Goal: Transaction & Acquisition: Purchase product/service

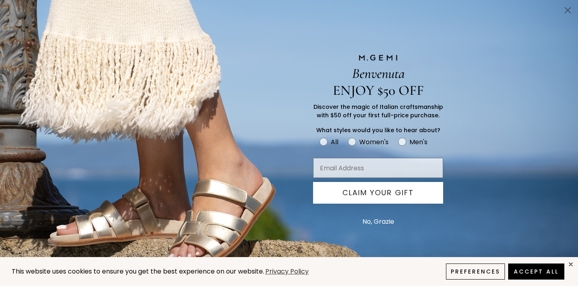
scroll to position [126, 0]
click at [374, 221] on button "No, Grazie" at bounding box center [379, 222] width 40 height 20
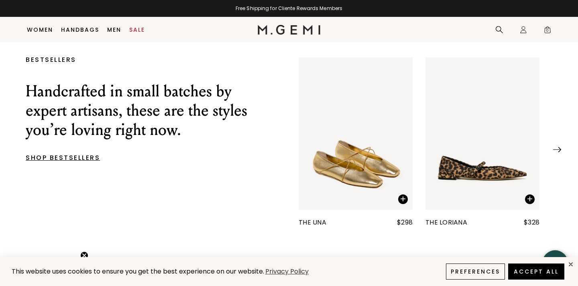
scroll to position [290, 0]
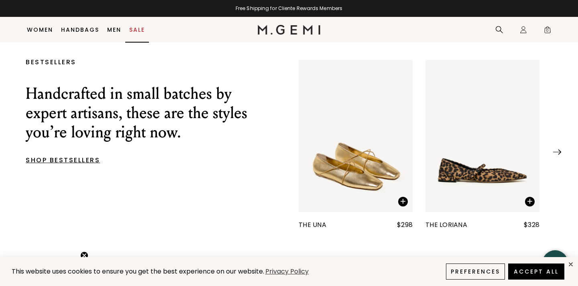
click at [136, 28] on link "Sale" at bounding box center [137, 30] width 16 height 6
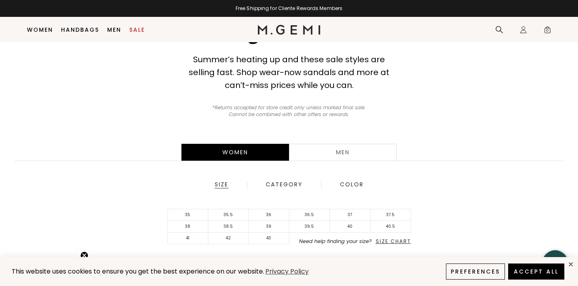
scroll to position [70, 0]
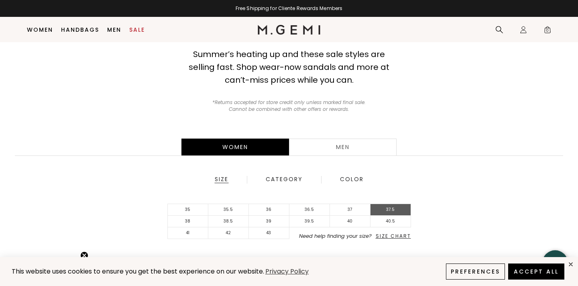
click at [396, 208] on li "37.5" at bounding box center [391, 210] width 41 height 12
click at [534, 271] on button "Accept All" at bounding box center [536, 271] width 56 height 16
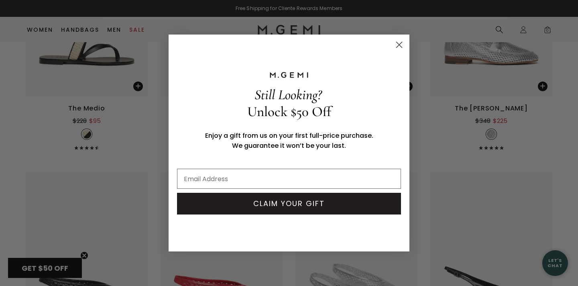
scroll to position [911, 0]
click at [402, 41] on circle "Close dialog" at bounding box center [399, 44] width 13 height 13
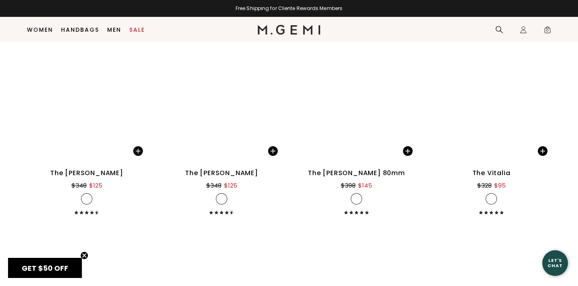
scroll to position [5143, 0]
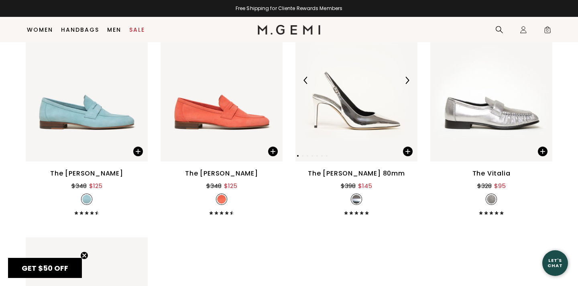
click at [358, 136] on img at bounding box center [357, 80] width 122 height 163
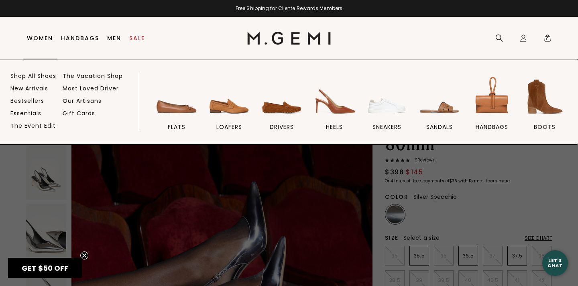
click at [37, 36] on link "Women" at bounding box center [40, 38] width 26 height 6
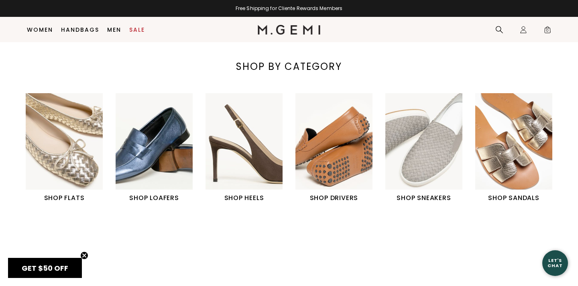
scroll to position [280, 0]
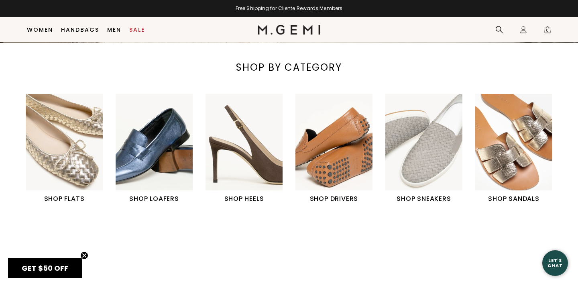
click at [335, 141] on img "4 / 6" at bounding box center [334, 142] width 77 height 96
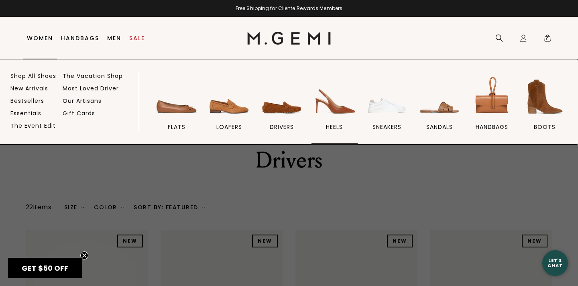
click at [335, 105] on img at bounding box center [334, 96] width 45 height 45
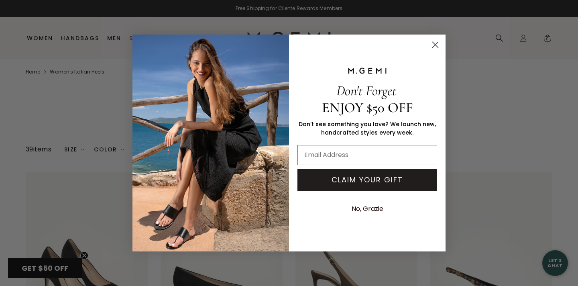
click at [438, 43] on icon "Close dialog" at bounding box center [436, 45] width 6 height 6
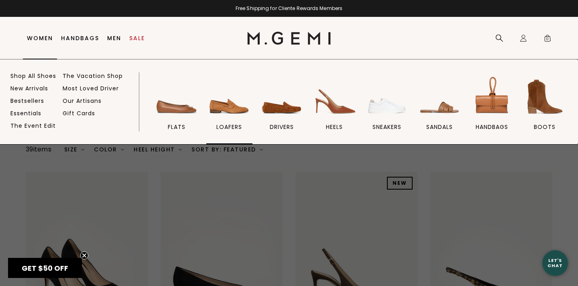
click at [229, 110] on img at bounding box center [229, 96] width 45 height 45
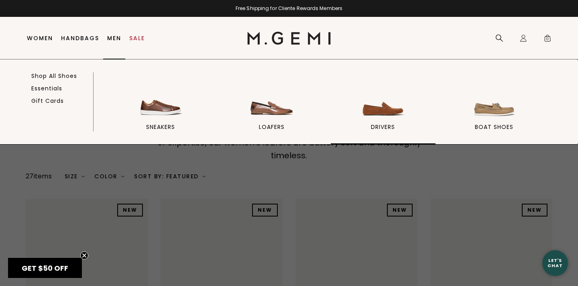
click at [376, 114] on img at bounding box center [383, 96] width 45 height 45
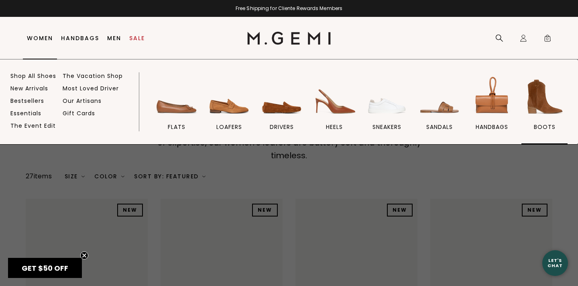
click at [545, 102] on img at bounding box center [545, 96] width 45 height 45
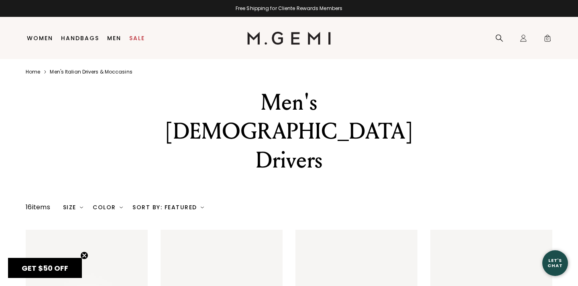
click at [75, 204] on div "Size" at bounding box center [73, 207] width 20 height 6
click at [80, 204] on div "Size" at bounding box center [73, 207] width 20 height 6
click at [91, 110] on div "Men's Italian Drivers" at bounding box center [289, 131] width 578 height 87
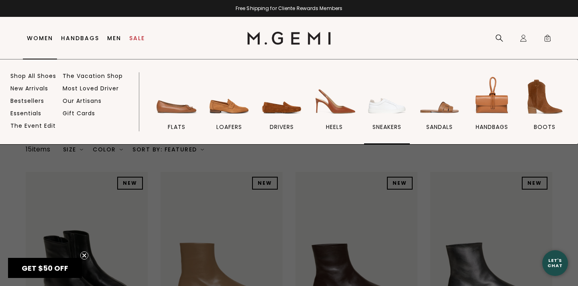
click at [398, 107] on img at bounding box center [387, 96] width 45 height 45
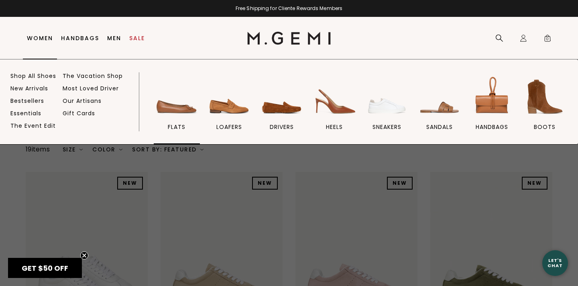
click at [166, 106] on img at bounding box center [176, 96] width 45 height 45
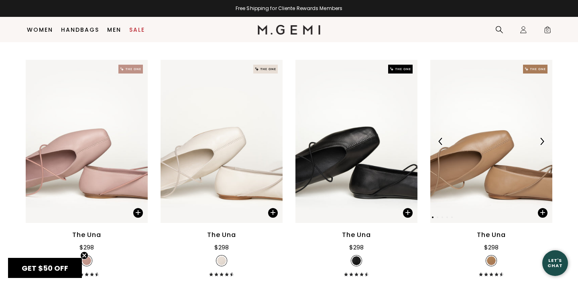
scroll to position [1769, 0]
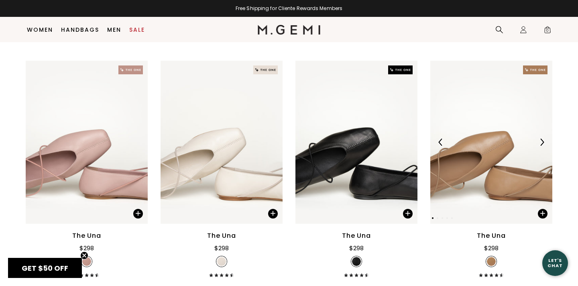
click at [500, 141] on img at bounding box center [492, 142] width 122 height 163
click at [494, 163] on img at bounding box center [492, 142] width 122 height 163
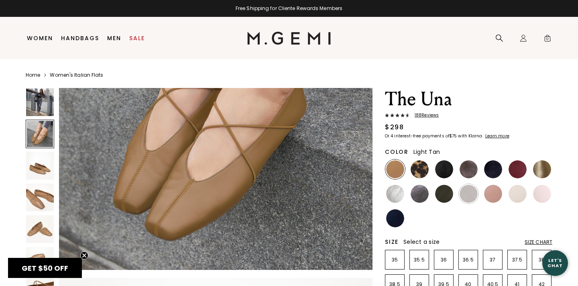
scroll to position [461, 0]
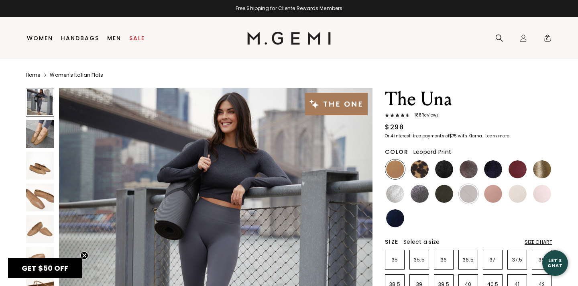
click at [423, 171] on img at bounding box center [420, 169] width 18 height 18
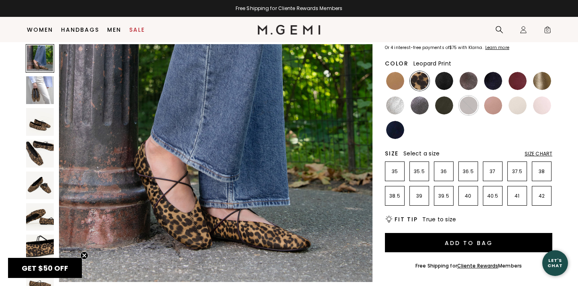
scroll to position [76, 0]
click at [446, 83] on img at bounding box center [444, 81] width 18 height 18
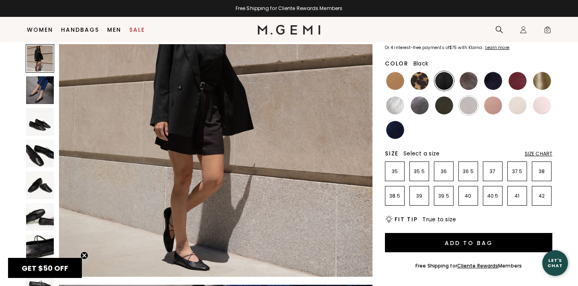
scroll to position [81, 0]
click at [468, 82] on img at bounding box center [469, 81] width 18 height 18
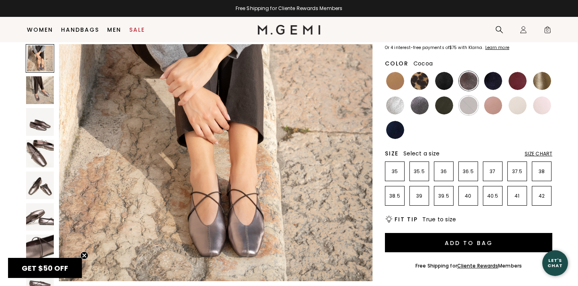
scroll to position [76, 0]
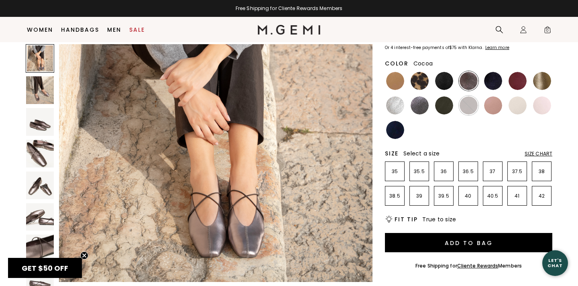
click at [38, 95] on img at bounding box center [40, 90] width 28 height 28
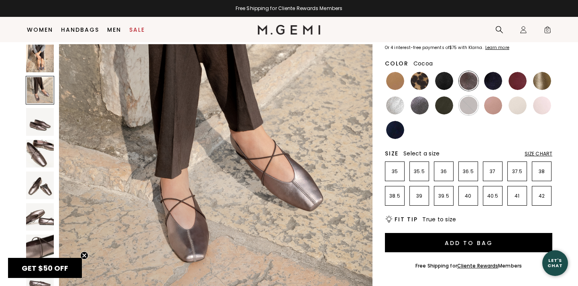
scroll to position [386, 0]
click at [48, 212] on img at bounding box center [40, 217] width 28 height 28
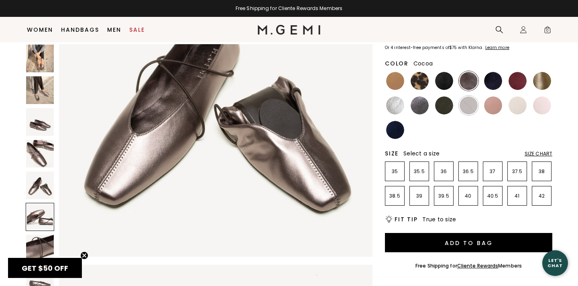
scroll to position [1609, 0]
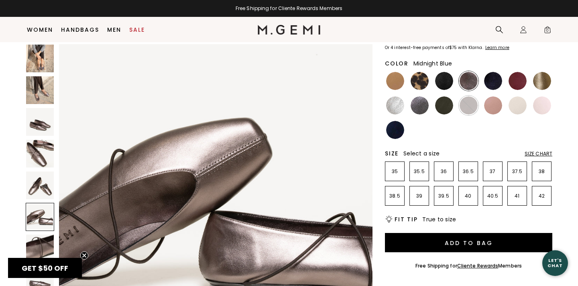
click at [493, 82] on img at bounding box center [493, 81] width 18 height 18
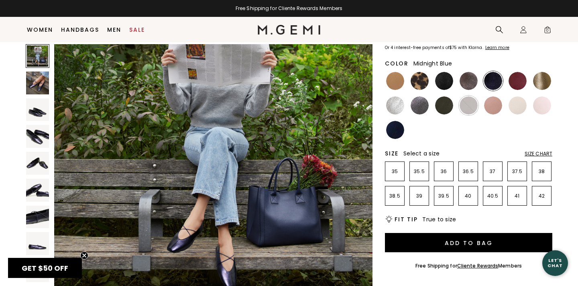
scroll to position [59, 0]
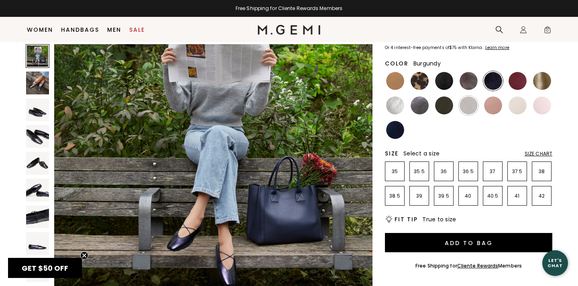
click at [520, 85] on img at bounding box center [518, 81] width 18 height 18
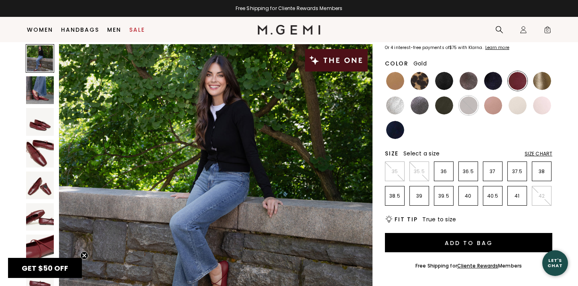
click at [548, 81] on img at bounding box center [542, 81] width 18 height 18
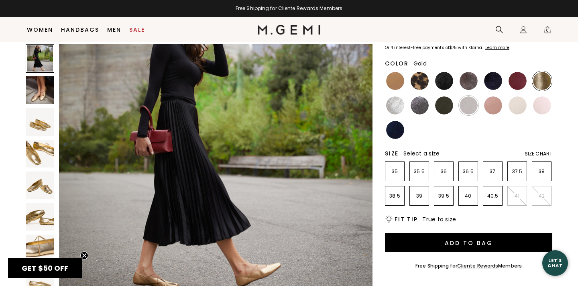
scroll to position [57, 0]
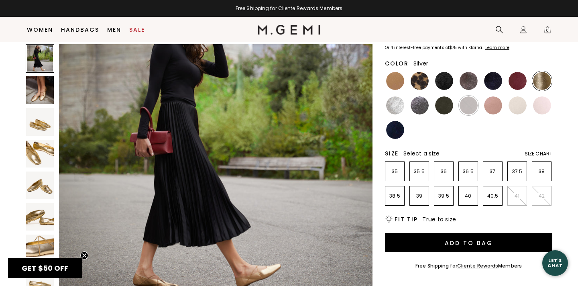
click at [397, 108] on img at bounding box center [395, 105] width 18 height 18
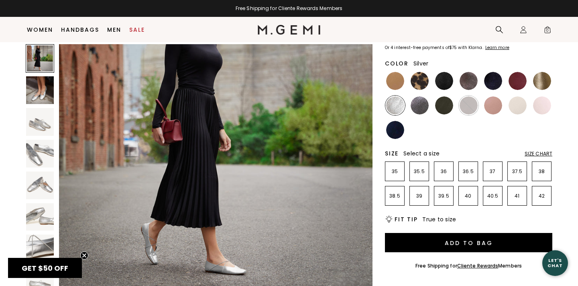
scroll to position [67, 0]
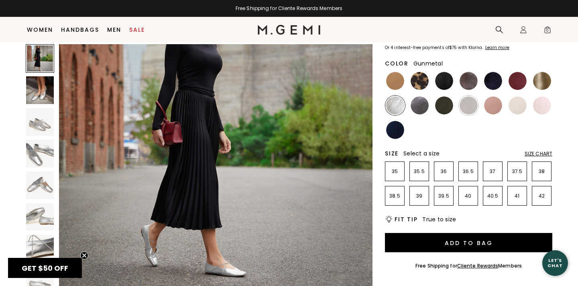
click at [421, 106] on img at bounding box center [420, 105] width 18 height 18
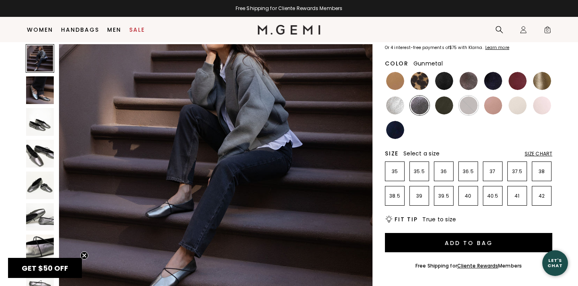
scroll to position [48, 0]
click at [445, 104] on img at bounding box center [444, 105] width 18 height 18
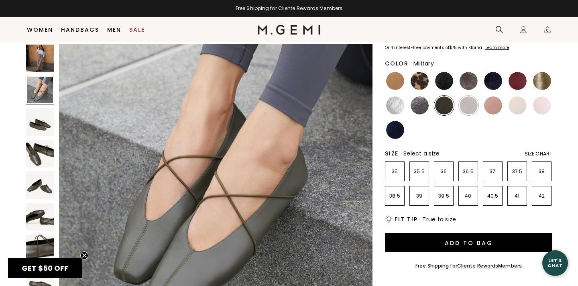
scroll to position [337, 0]
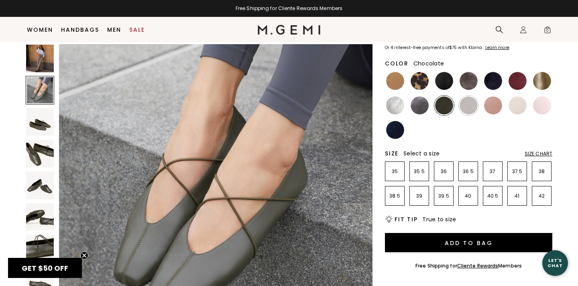
click at [472, 105] on img at bounding box center [469, 105] width 18 height 18
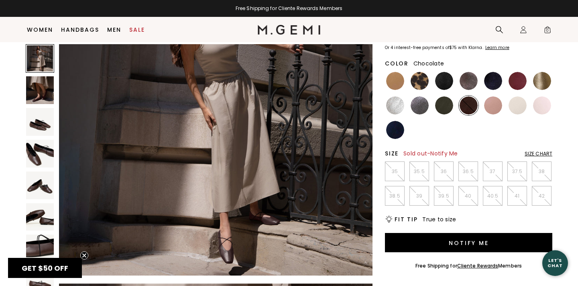
click at [44, 90] on img at bounding box center [40, 90] width 28 height 28
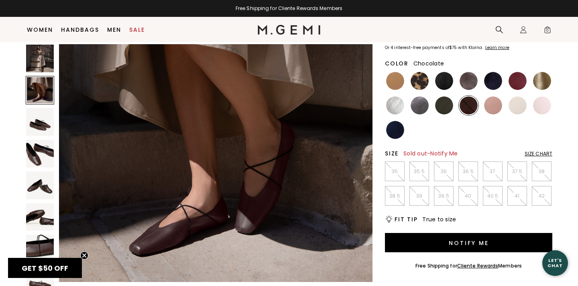
scroll to position [397, 0]
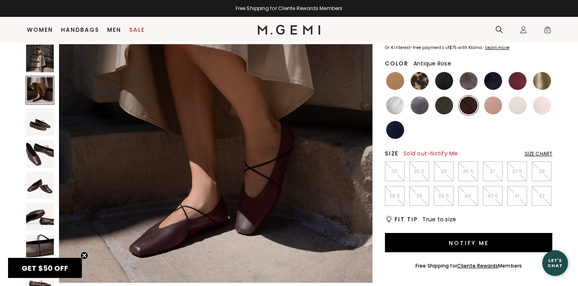
click at [496, 108] on img at bounding box center [493, 105] width 18 height 18
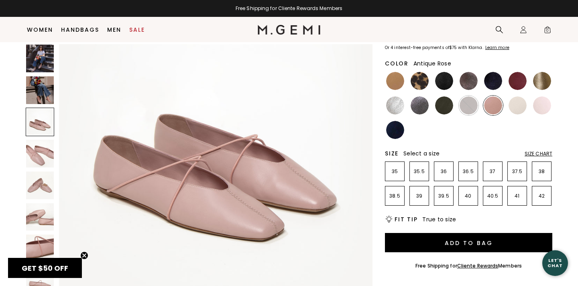
scroll to position [700, 0]
click at [518, 110] on img at bounding box center [518, 105] width 18 height 18
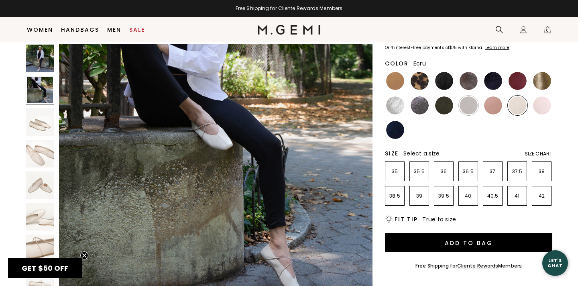
scroll to position [367, 0]
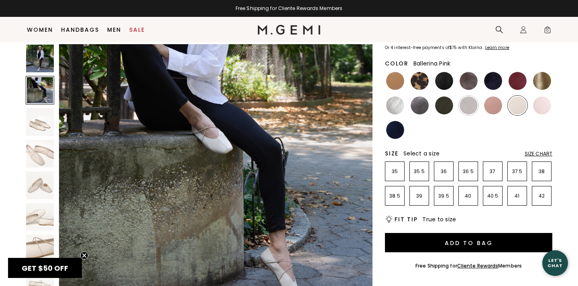
click at [547, 107] on img at bounding box center [542, 105] width 18 height 18
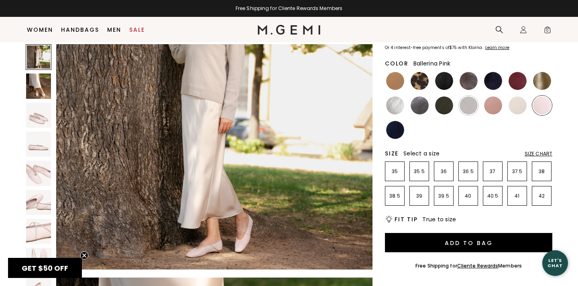
scroll to position [90, 0]
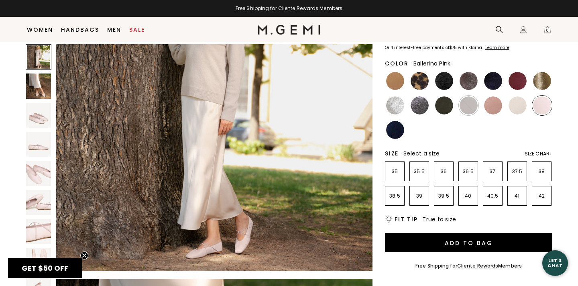
click at [34, 84] on img at bounding box center [38, 86] width 25 height 25
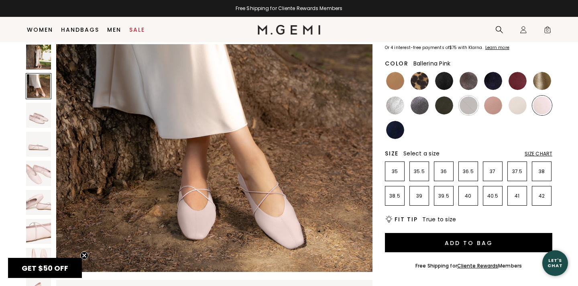
scroll to position [412, 0]
click at [37, 172] on img at bounding box center [38, 173] width 25 height 25
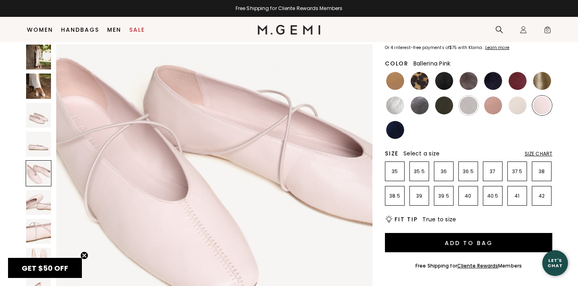
scroll to position [1330, 0]
click at [397, 132] on img at bounding box center [395, 130] width 18 height 18
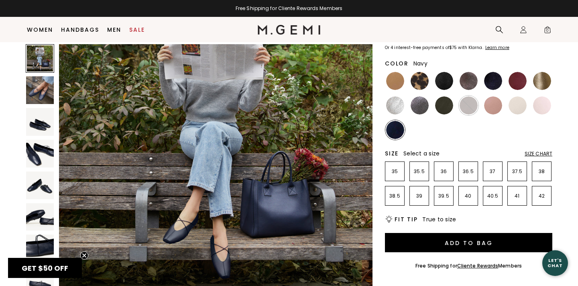
scroll to position [74, 0]
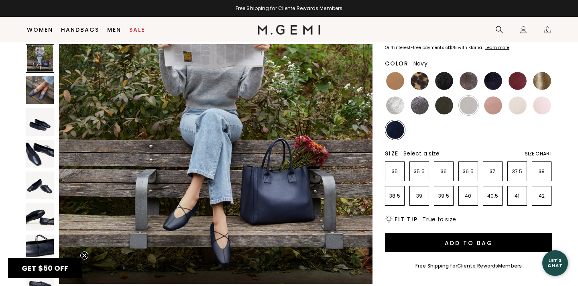
click at [35, 157] on img at bounding box center [40, 154] width 28 height 28
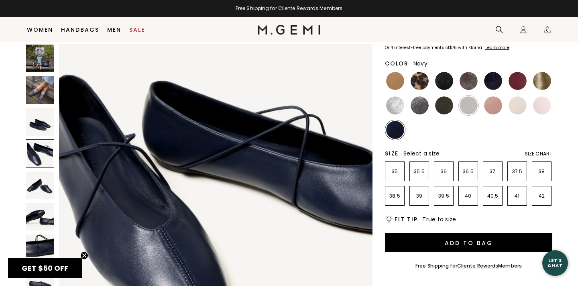
scroll to position [962, 0]
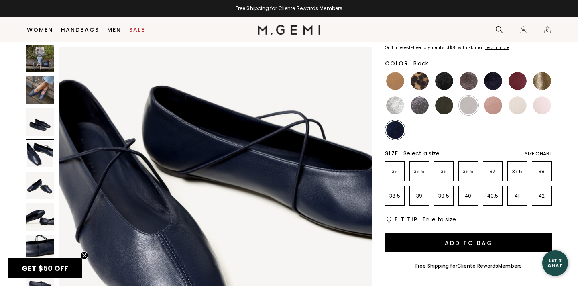
click at [439, 84] on img at bounding box center [444, 81] width 18 height 18
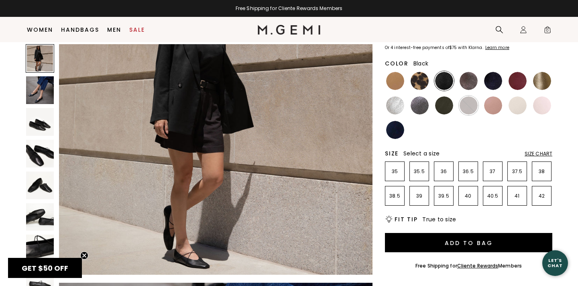
scroll to position [84, 0]
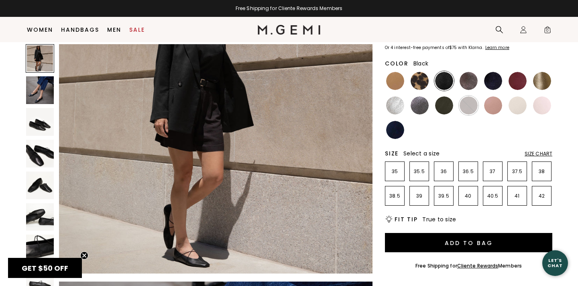
click at [536, 154] on div "Size Chart" at bounding box center [539, 154] width 28 height 6
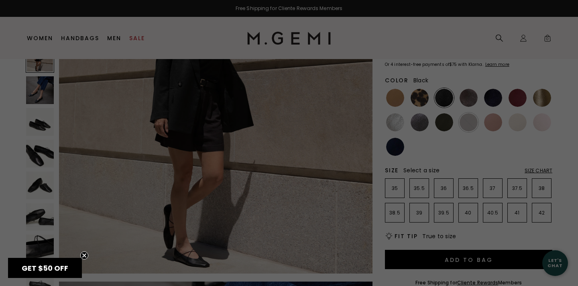
scroll to position [0, 0]
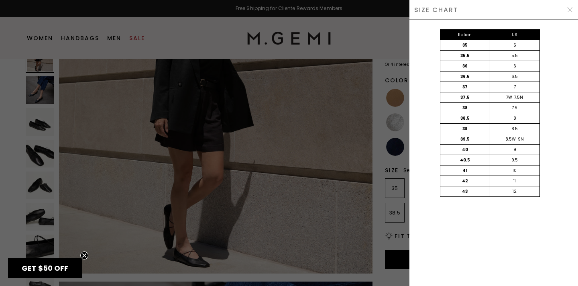
click at [314, 190] on div at bounding box center [289, 143] width 578 height 286
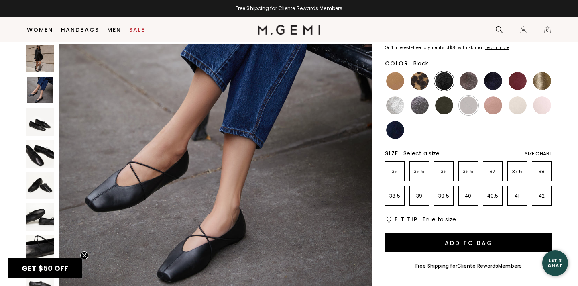
scroll to position [382, 0]
click at [40, 56] on img at bounding box center [40, 59] width 28 height 28
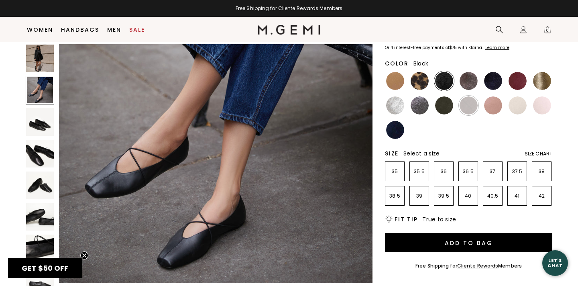
scroll to position [394, 0]
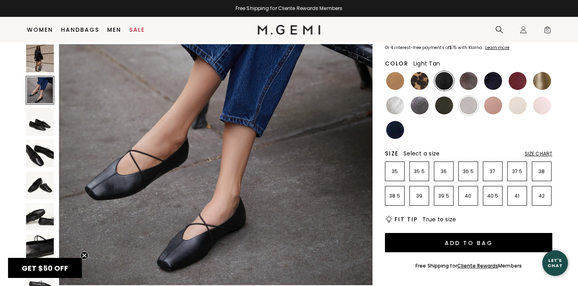
click at [392, 81] on img at bounding box center [395, 81] width 18 height 18
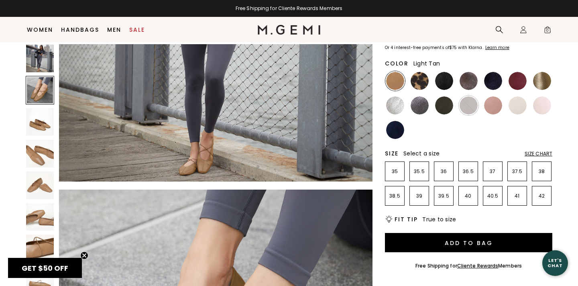
scroll to position [175, 0]
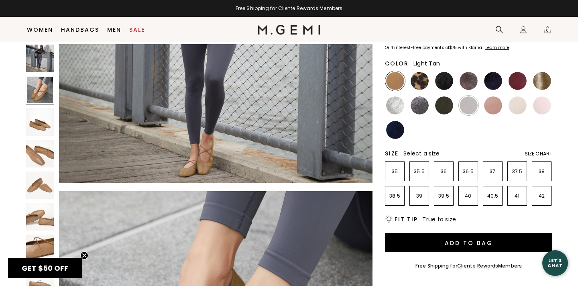
click at [35, 241] on img at bounding box center [40, 249] width 28 height 28
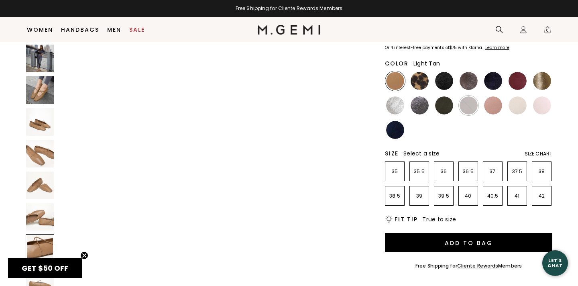
scroll to position [1991, 0]
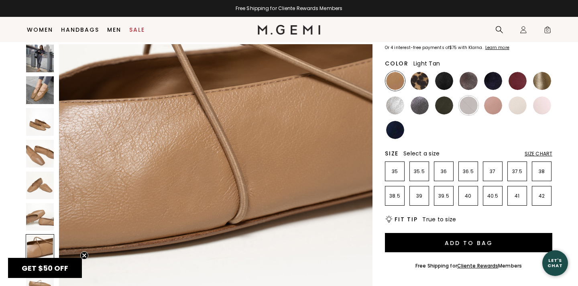
click at [42, 129] on img at bounding box center [40, 122] width 28 height 28
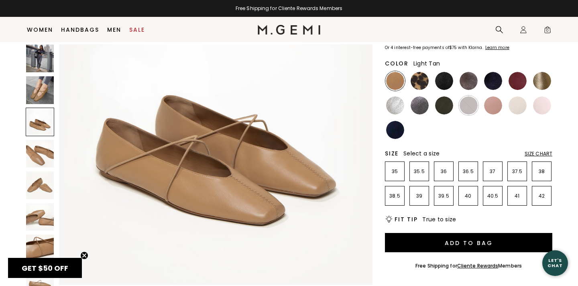
scroll to position [715, 0]
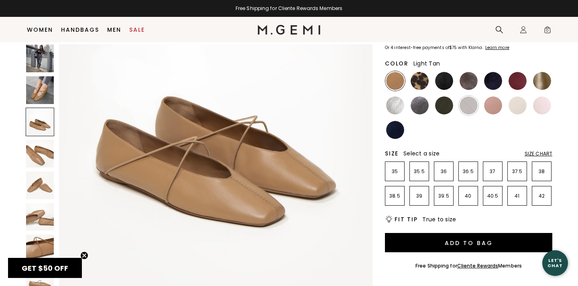
click at [47, 93] on img at bounding box center [40, 90] width 28 height 28
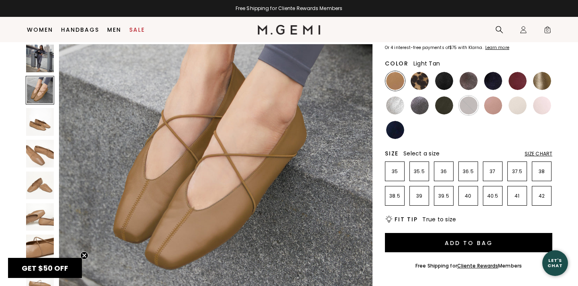
scroll to position [381, 0]
click at [518, 107] on img at bounding box center [518, 105] width 18 height 18
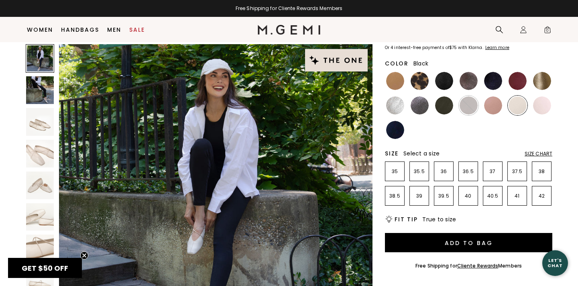
click at [443, 83] on img at bounding box center [444, 81] width 18 height 18
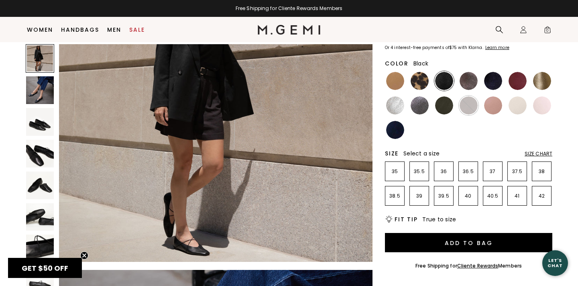
scroll to position [95, 0]
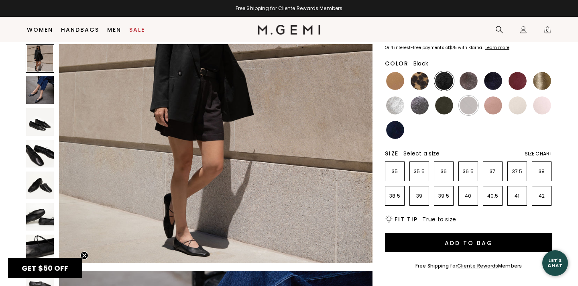
click at [37, 87] on img at bounding box center [40, 90] width 28 height 28
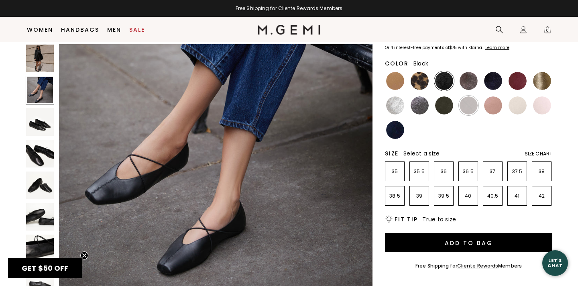
scroll to position [391, 0]
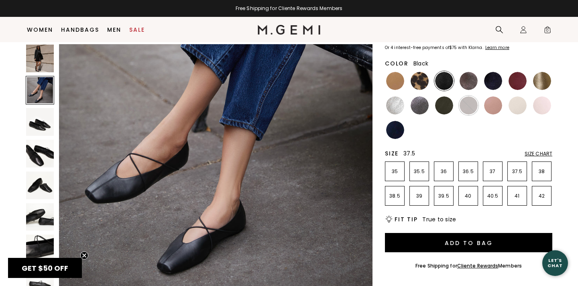
click at [517, 170] on p "37.5" at bounding box center [517, 171] width 19 height 6
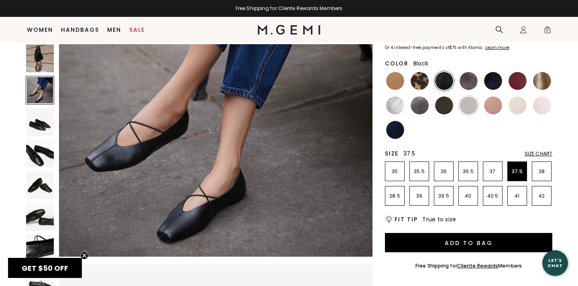
scroll to position [405, 0]
